Goal: Check status

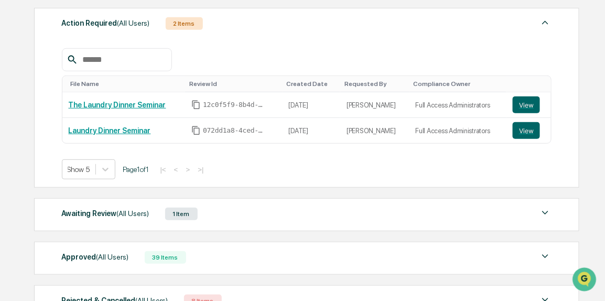
scroll to position [190, 0]
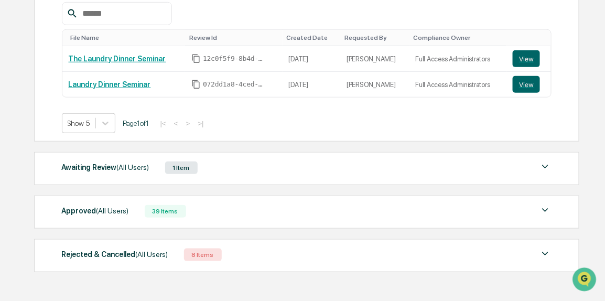
click at [155, 173] on div "Awaiting Review (All Users) 1 Item" at bounding box center [307, 168] width 491 height 15
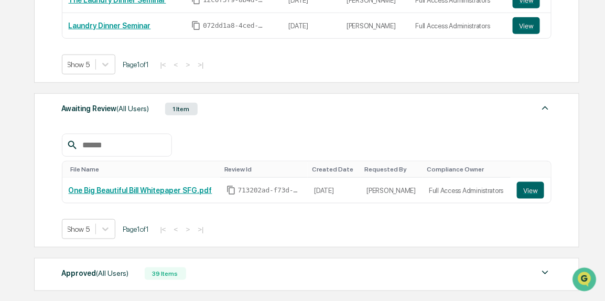
scroll to position [286, 0]
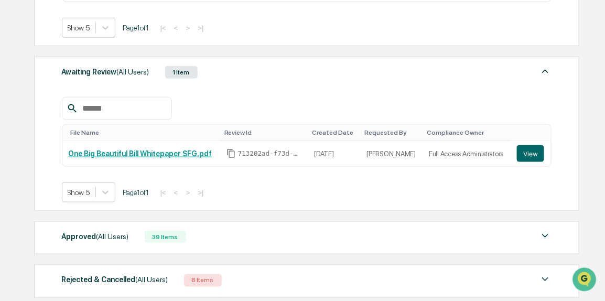
click at [115, 239] on span "(All Users)" at bounding box center [113, 236] width 33 height 8
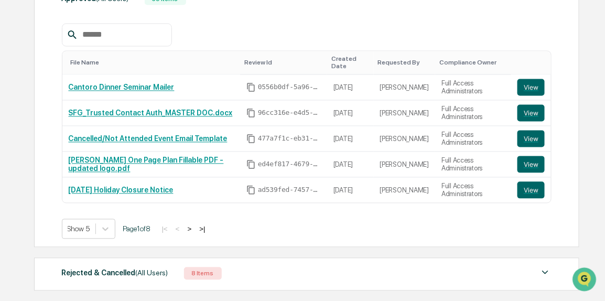
scroll to position [565, 0]
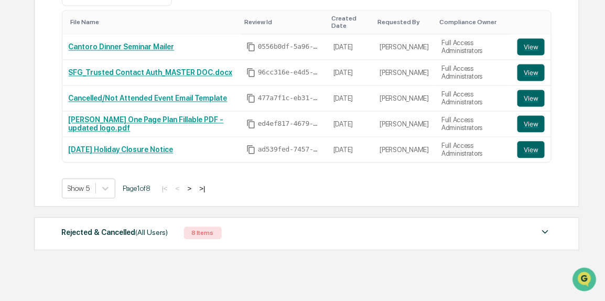
click at [119, 217] on div "Rejected & Cancelled (All Users) 8 Items File Name Review Id Created Date Reque…" at bounding box center [307, 233] width 546 height 33
click at [119, 226] on div "Rejected & Cancelled (All Users)" at bounding box center [115, 233] width 106 height 14
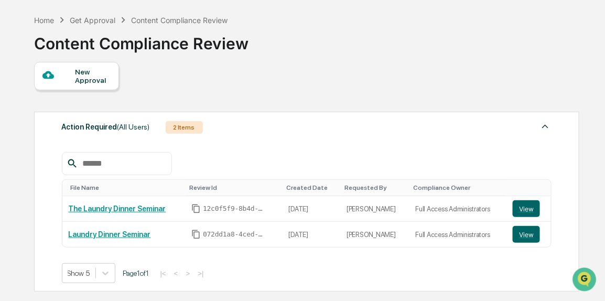
scroll to position [0, 0]
